Goal: Book appointment/travel/reservation

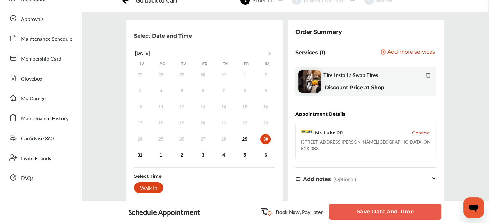
scroll to position [32, 0]
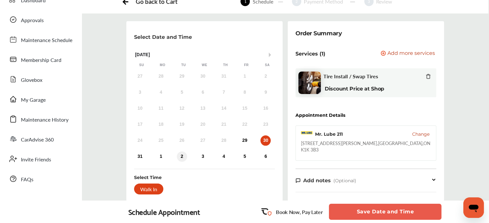
click at [182, 155] on div "2" at bounding box center [182, 157] width 10 height 10
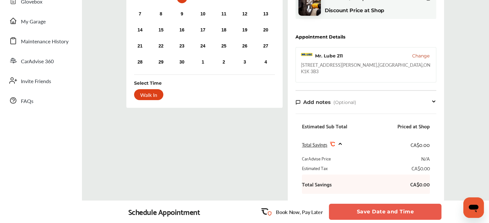
scroll to position [114, 0]
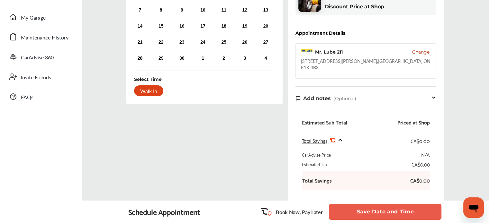
click at [373, 212] on button "Save Date and Time" at bounding box center [385, 212] width 113 height 16
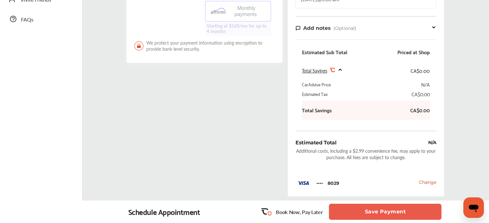
scroll to position [193, 0]
click at [382, 210] on button "Save Payment" at bounding box center [385, 212] width 113 height 16
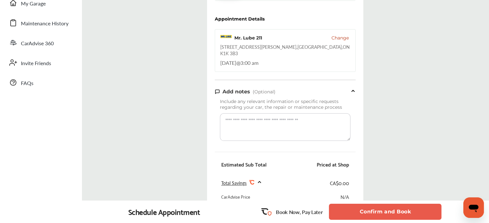
scroll to position [161, 0]
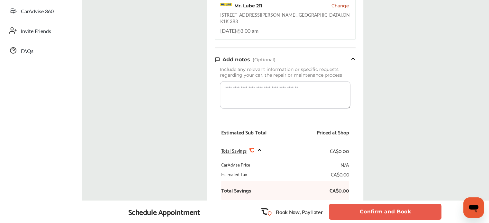
click at [373, 213] on button "Confirm and Book" at bounding box center [385, 212] width 113 height 16
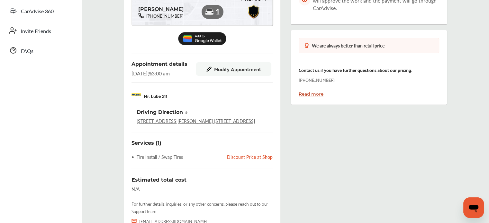
click at [227, 70] on span "Modify Appointment" at bounding box center [237, 69] width 47 height 6
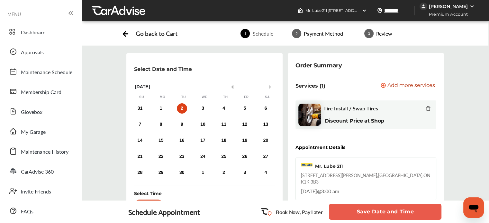
click at [232, 86] on button "Previous Month" at bounding box center [231, 87] width 5 height 5
